Goal: Task Accomplishment & Management: Use online tool/utility

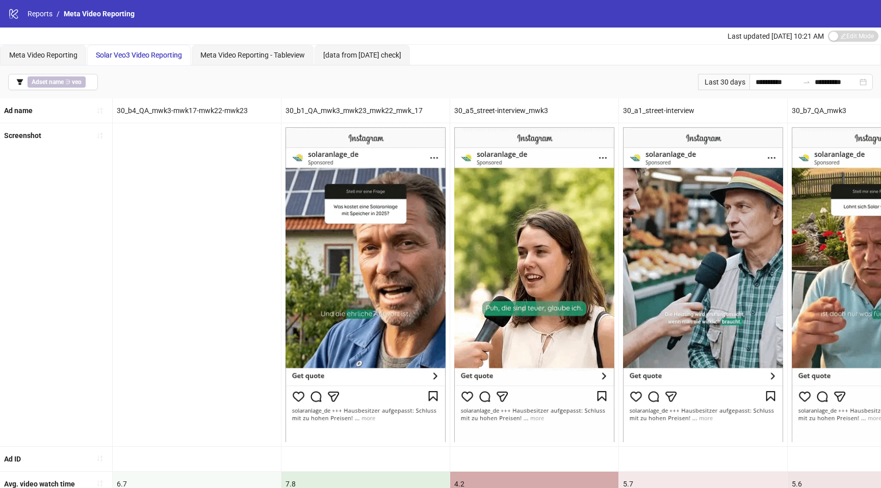
scroll to position [0, 399]
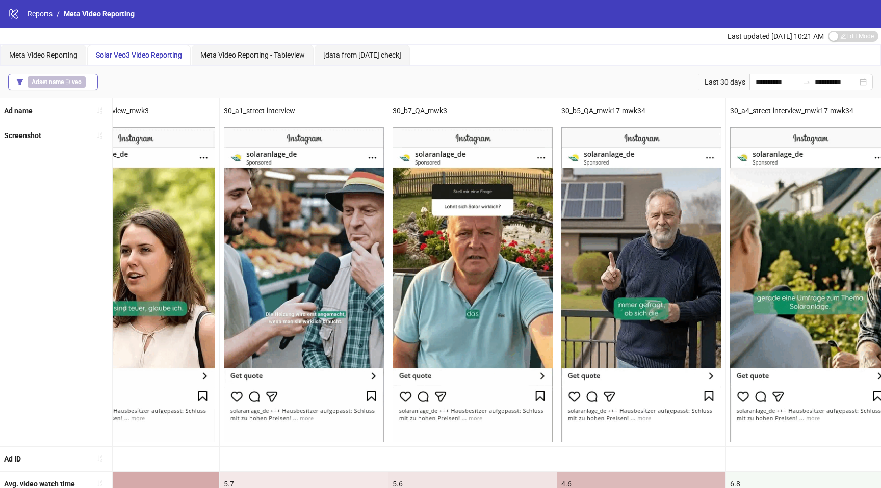
click at [63, 84] on b "Adset name" at bounding box center [48, 82] width 32 height 7
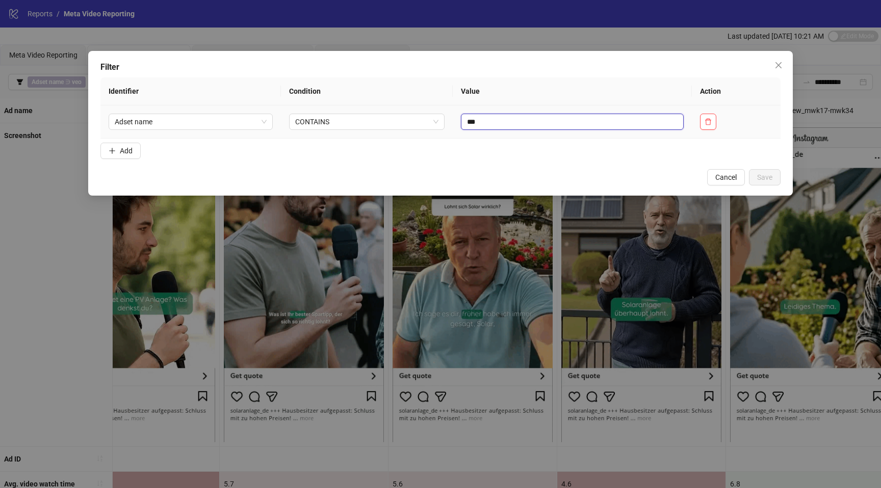
click at [512, 119] on input "***" at bounding box center [572, 122] width 223 height 16
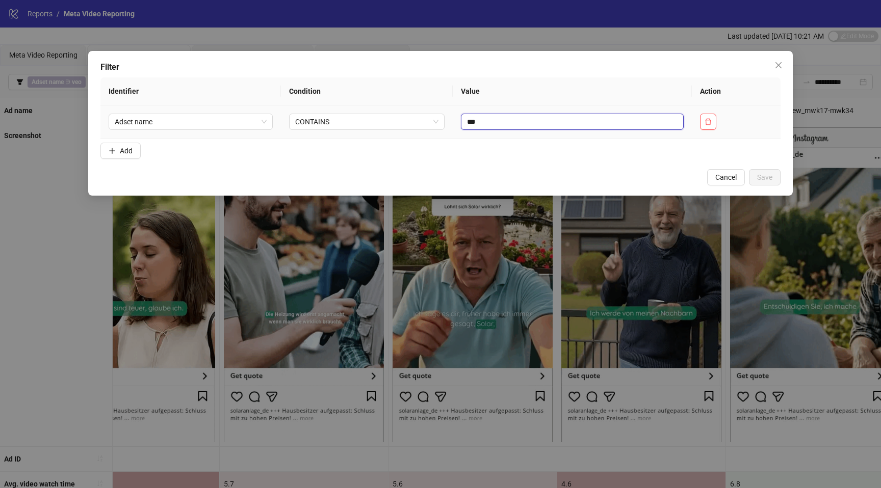
click at [512, 119] on input "***" at bounding box center [572, 122] width 223 height 16
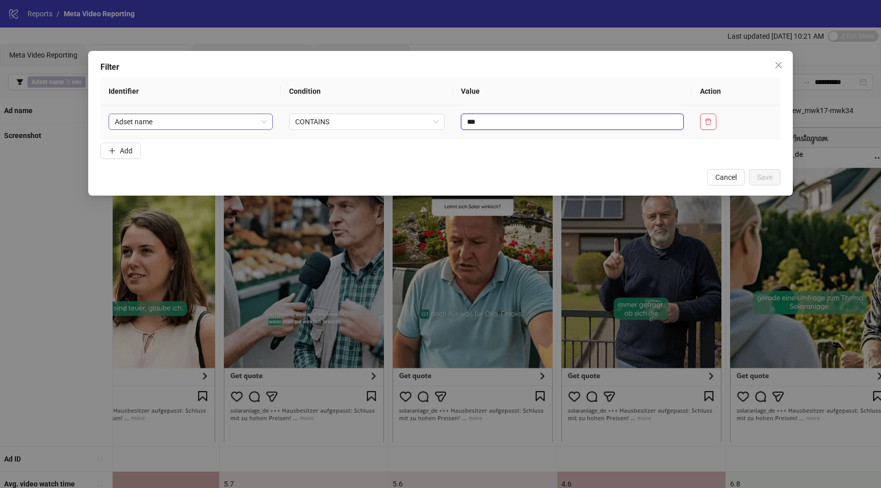
click at [240, 120] on span "Adset name" at bounding box center [191, 121] width 152 height 15
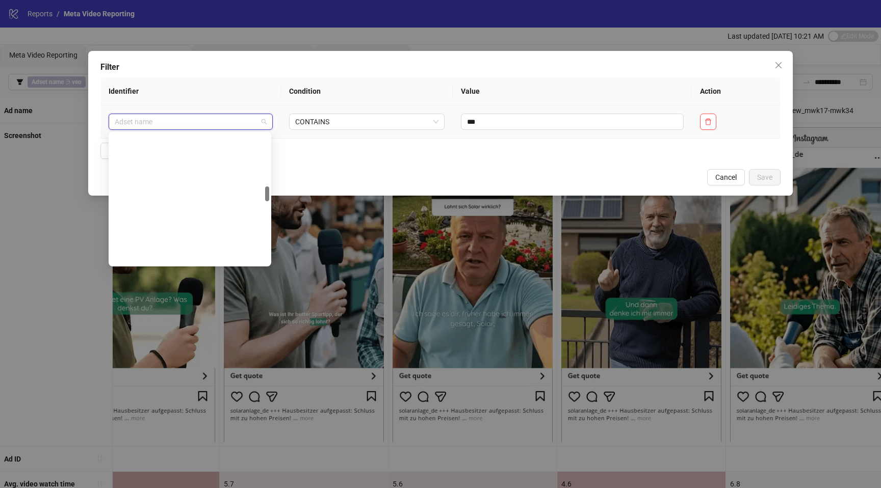
scroll to position [457, 0]
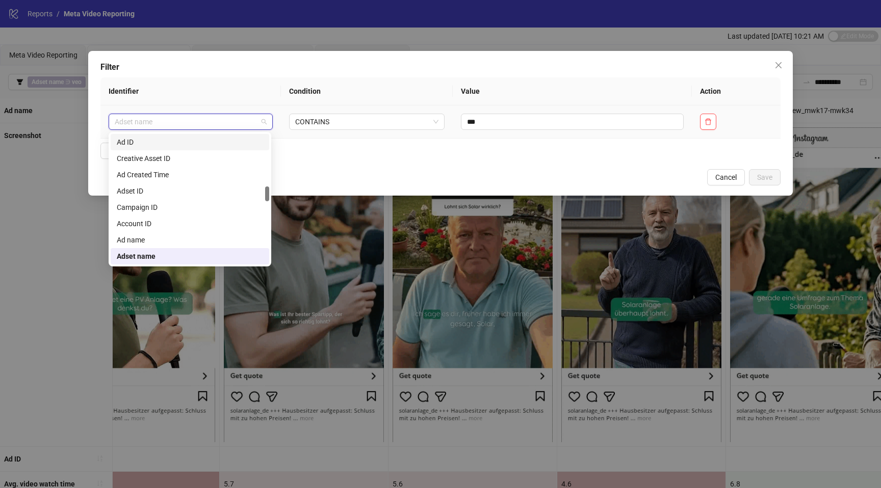
click at [182, 143] on div "Ad ID" at bounding box center [190, 142] width 146 height 11
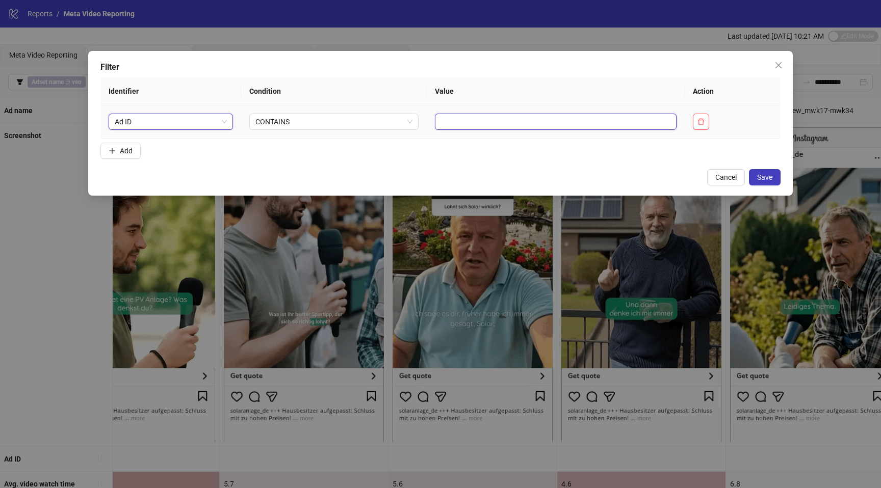
click at [490, 118] on input "text" at bounding box center [556, 122] width 242 height 16
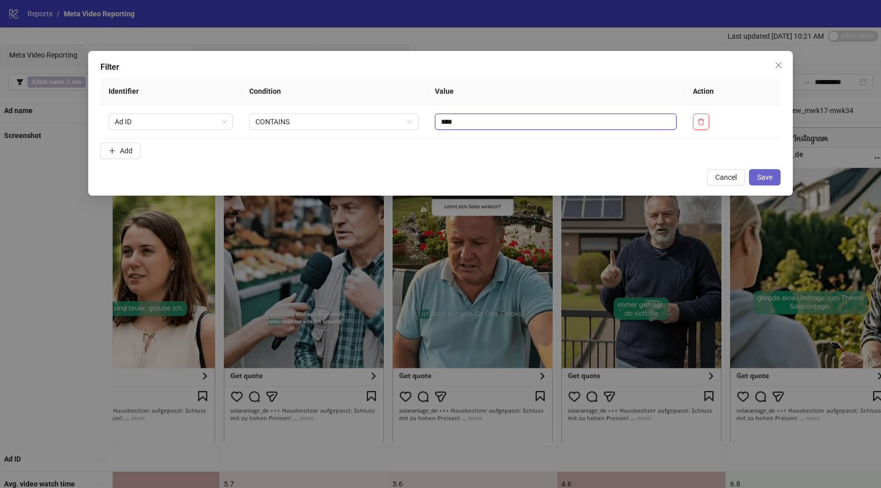
type input "****"
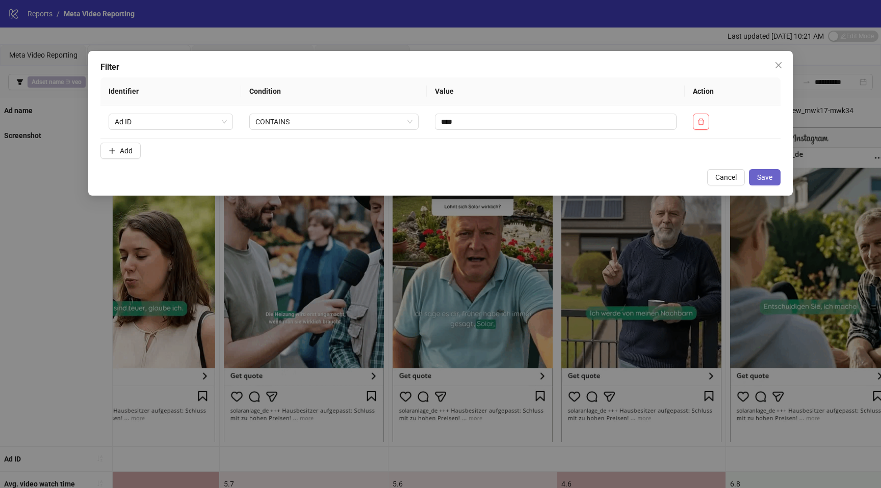
click at [764, 184] on button "Save" at bounding box center [765, 177] width 32 height 16
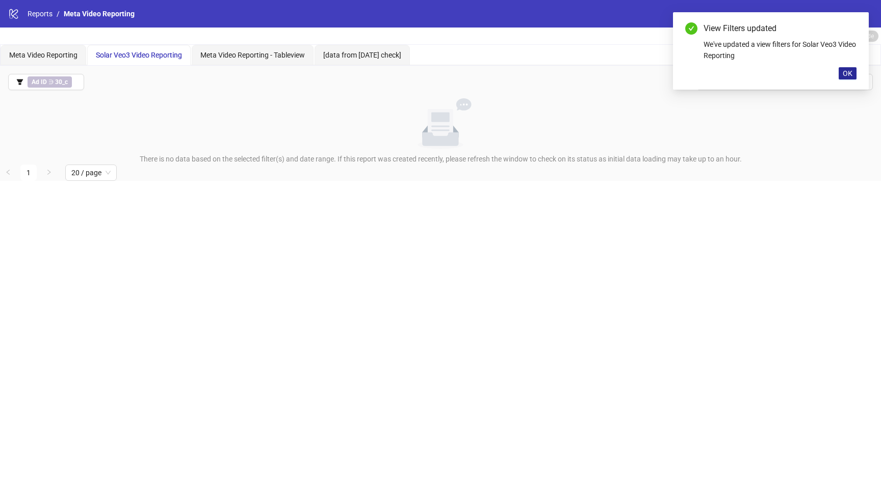
click at [840, 69] on button "OK" at bounding box center [848, 73] width 18 height 12
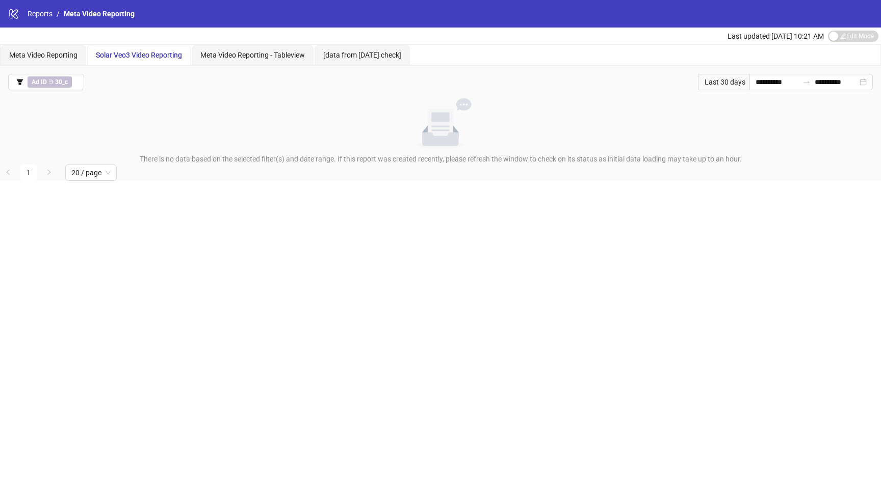
click at [157, 46] on div "Solar Veo3 Video Reporting" at bounding box center [139, 55] width 104 height 20
click at [53, 75] on button "Ad ID ∋ 30_c" at bounding box center [46, 82] width 76 height 16
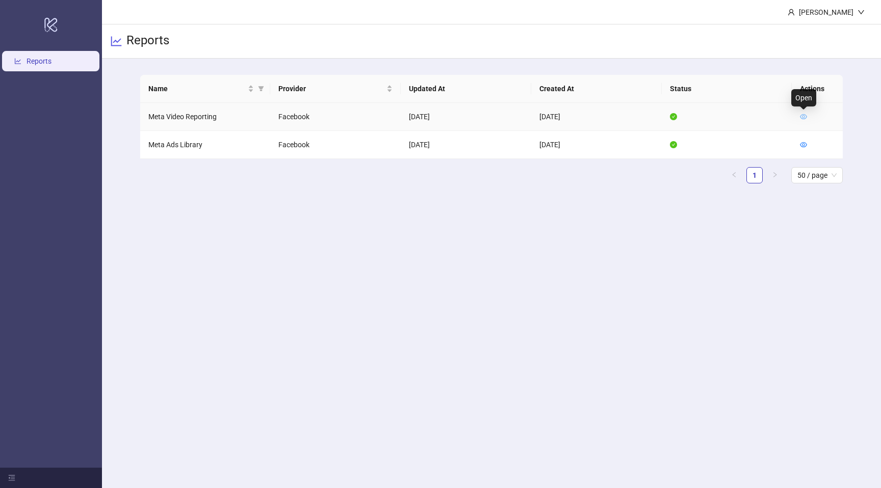
click at [804, 116] on icon "eye" at bounding box center [803, 116] width 7 height 7
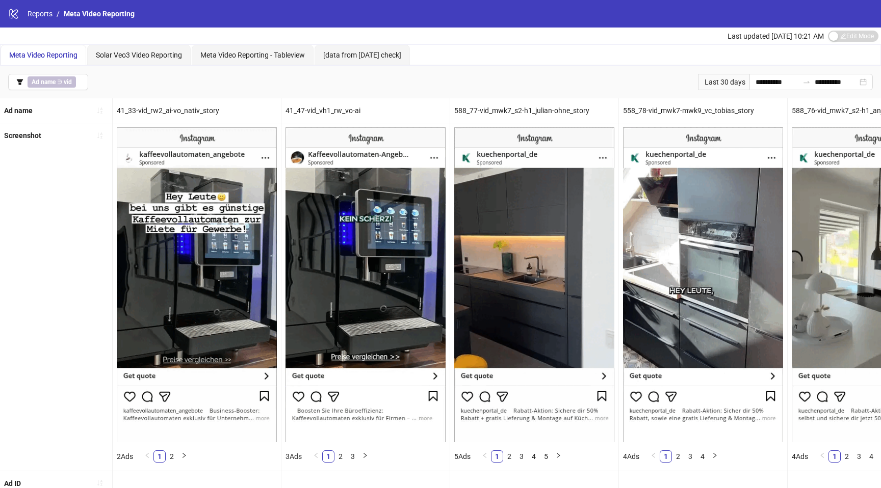
scroll to position [9, 0]
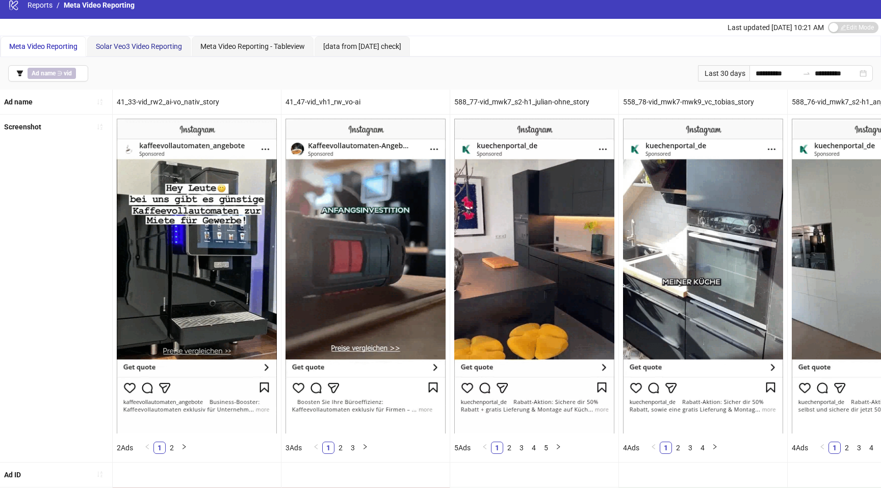
click at [129, 47] on span "Solar Veo3 Video Reporting" at bounding box center [139, 46] width 86 height 8
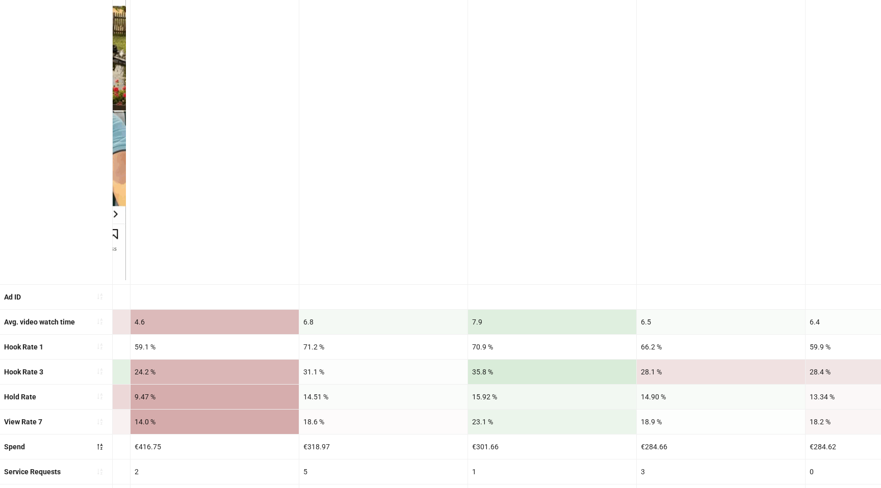
scroll to position [0, 822]
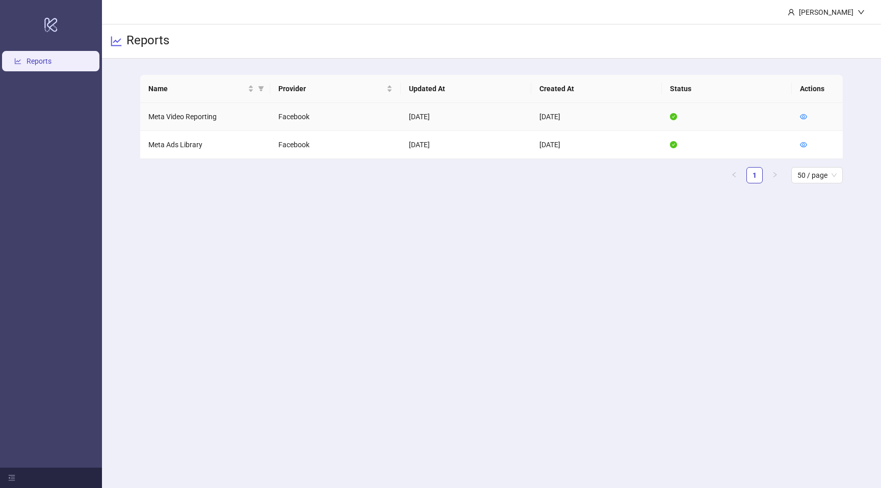
click at [800, 110] on td at bounding box center [817, 117] width 51 height 28
click at [803, 114] on icon "eye" at bounding box center [803, 116] width 7 height 5
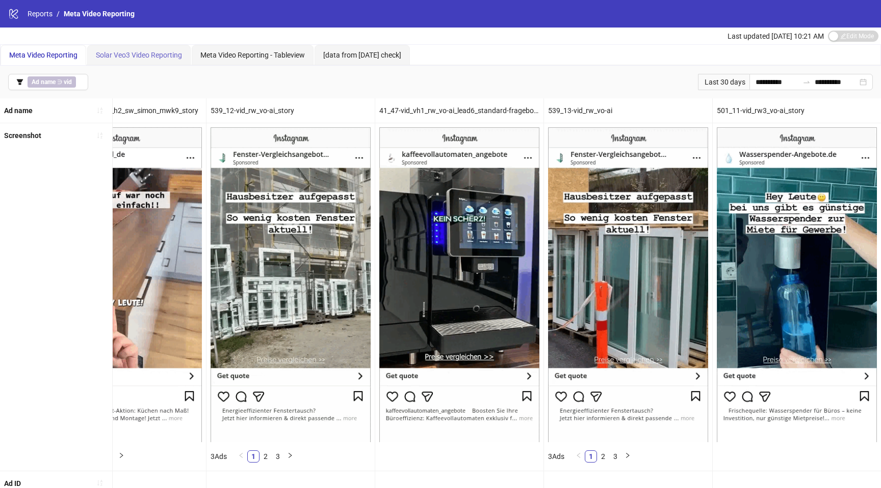
click at [126, 62] on div "Solar Veo3 Video Reporting" at bounding box center [139, 55] width 104 height 20
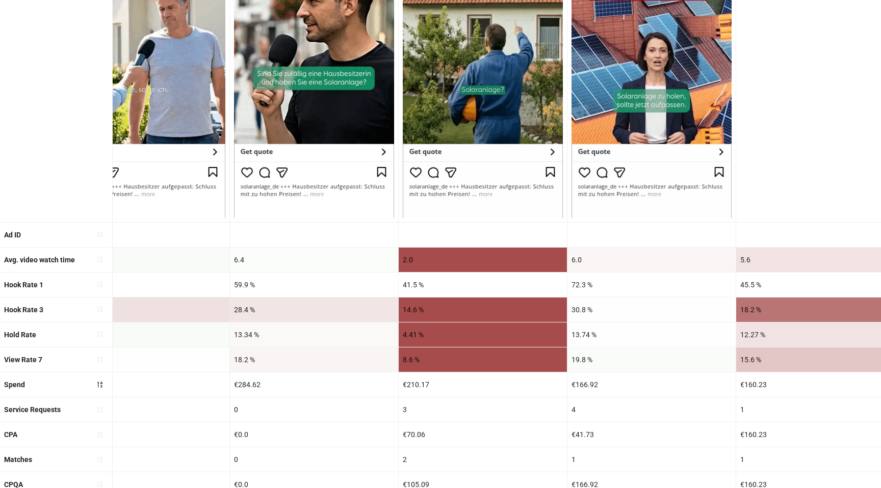
scroll to position [0, 1405]
